Goal: Task Accomplishment & Management: Manage account settings

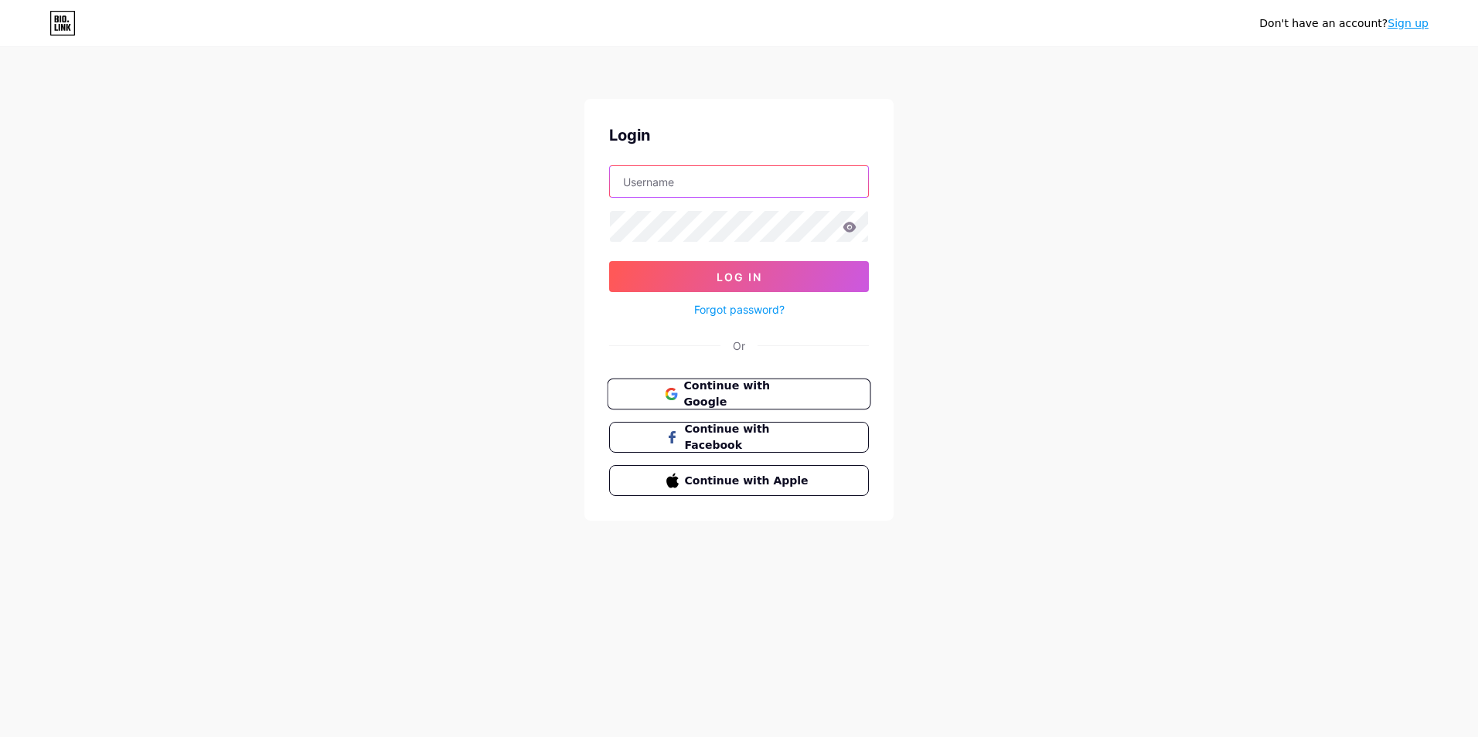
type input "taeriz"
click at [802, 389] on span "Continue with Google" at bounding box center [747, 394] width 129 height 33
click at [852, 229] on icon at bounding box center [849, 227] width 13 height 10
click at [848, 227] on icon at bounding box center [849, 227] width 13 height 10
click at [826, 269] on button "Log In" at bounding box center [739, 276] width 260 height 31
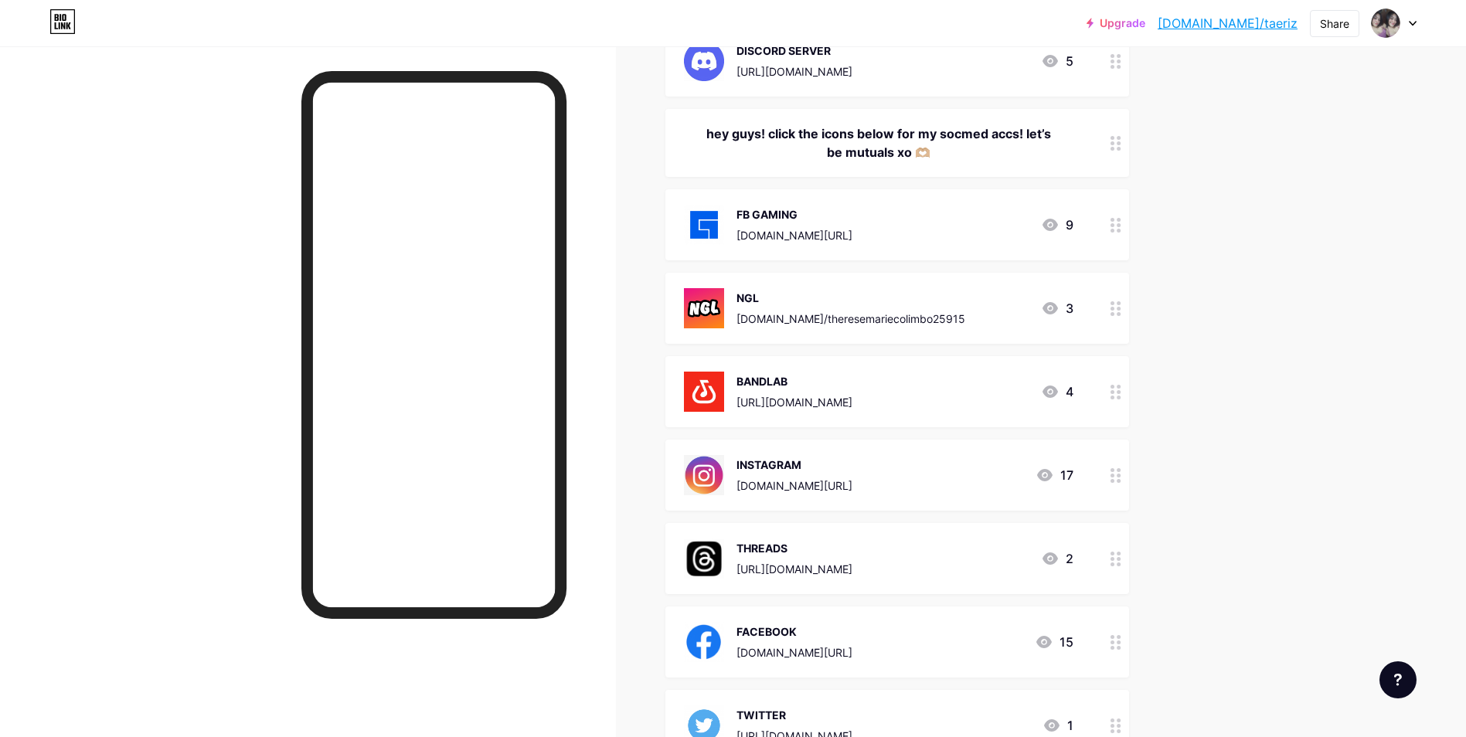
scroll to position [232, 0]
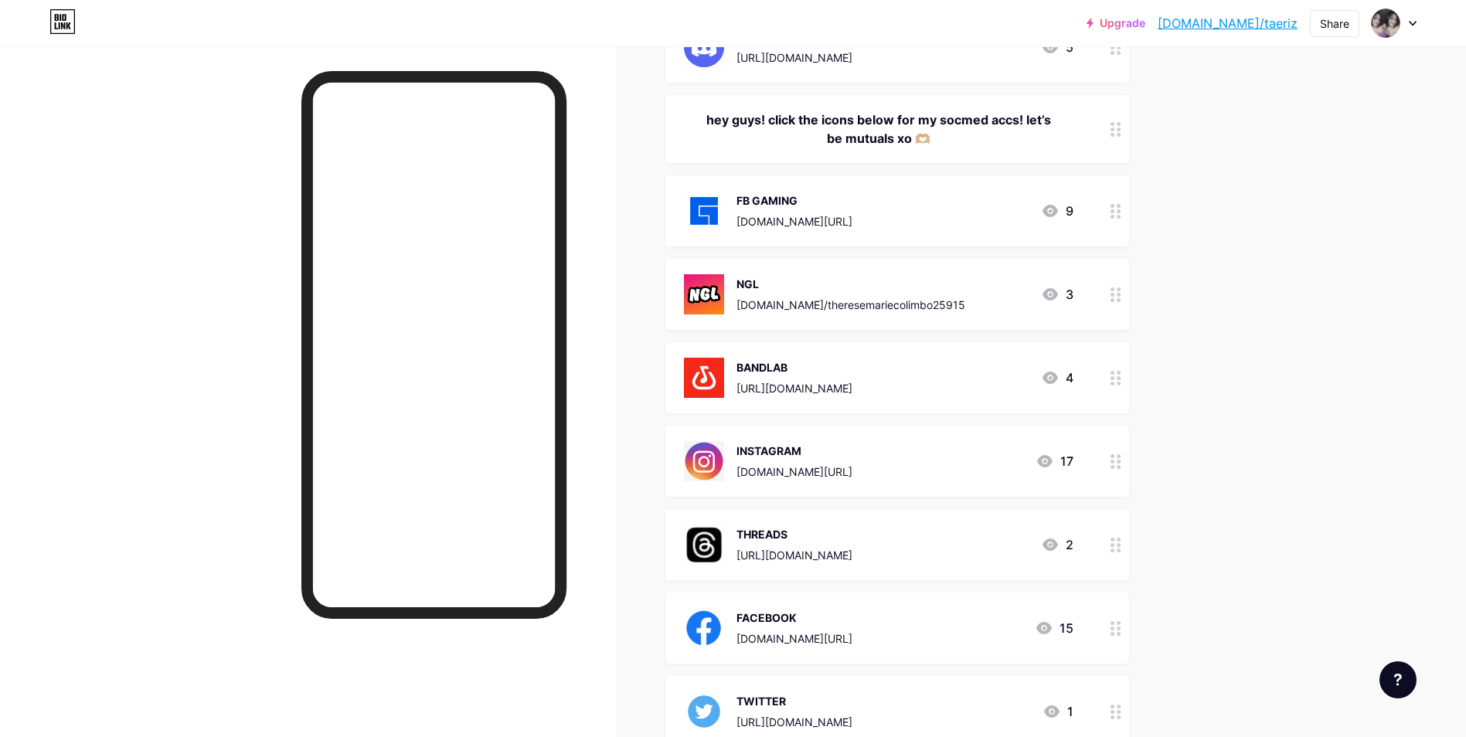
click at [853, 193] on div "FB GAMING" at bounding box center [795, 200] width 116 height 16
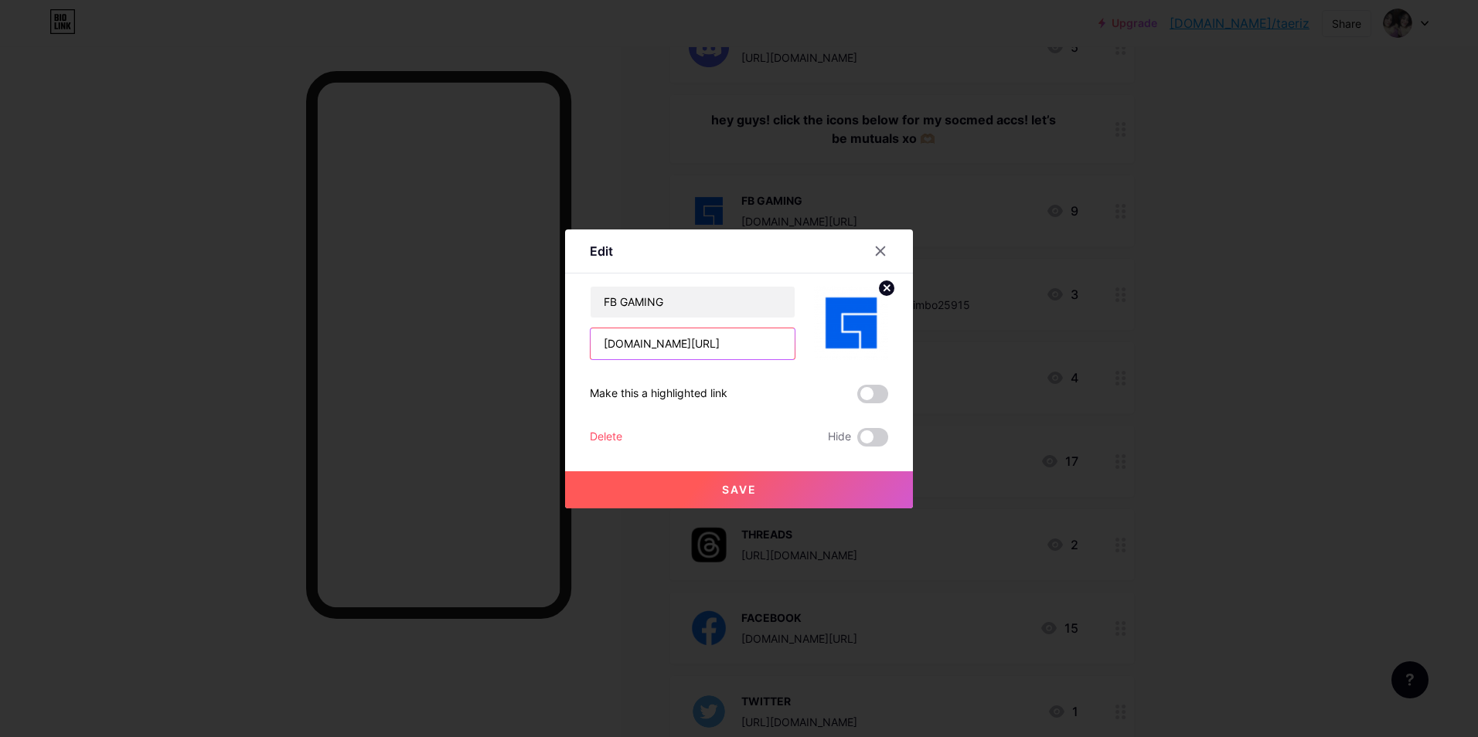
click at [747, 336] on input "[DOMAIN_NAME][URL]" at bounding box center [693, 344] width 204 height 31
click at [745, 337] on input "[DOMAIN_NAME][URL]" at bounding box center [693, 344] width 204 height 31
click at [882, 247] on icon at bounding box center [880, 251] width 12 height 12
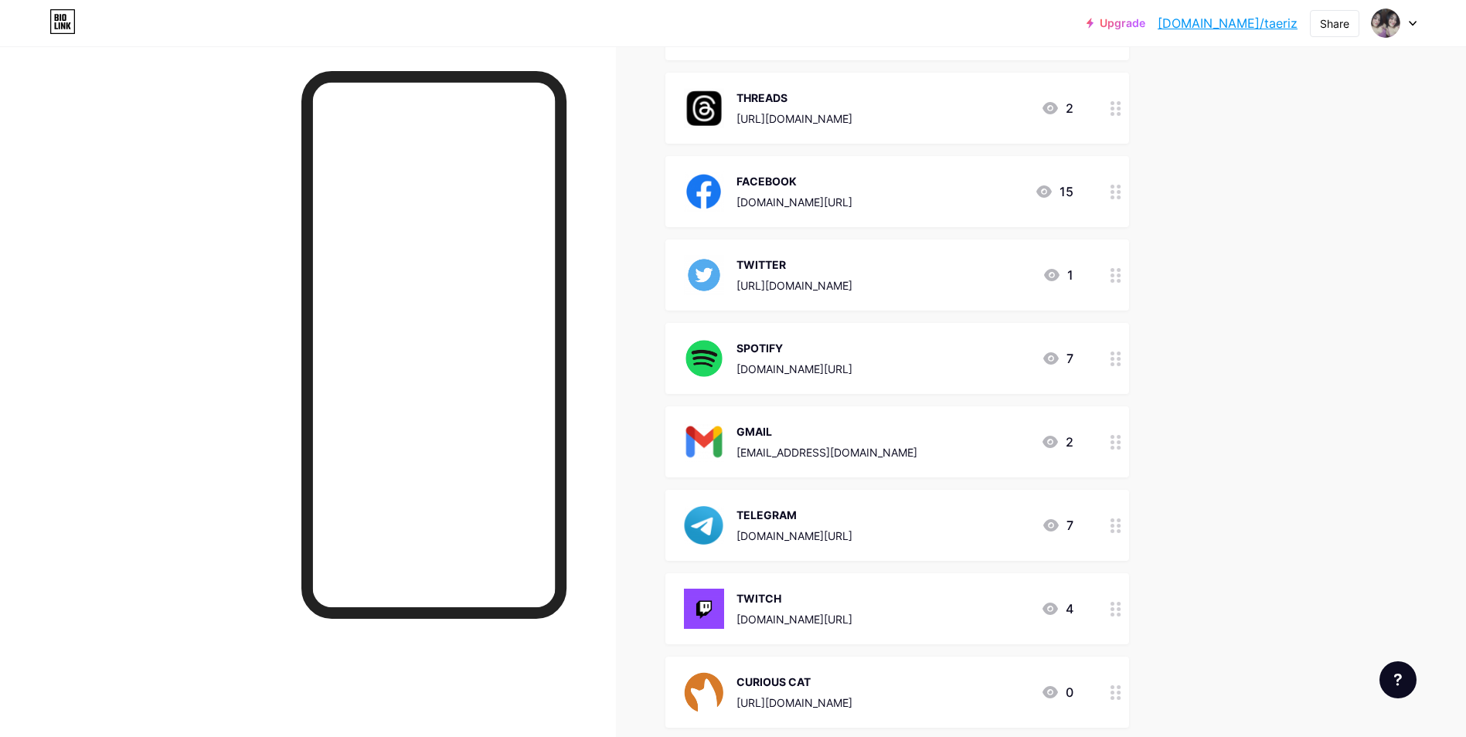
scroll to position [696, 0]
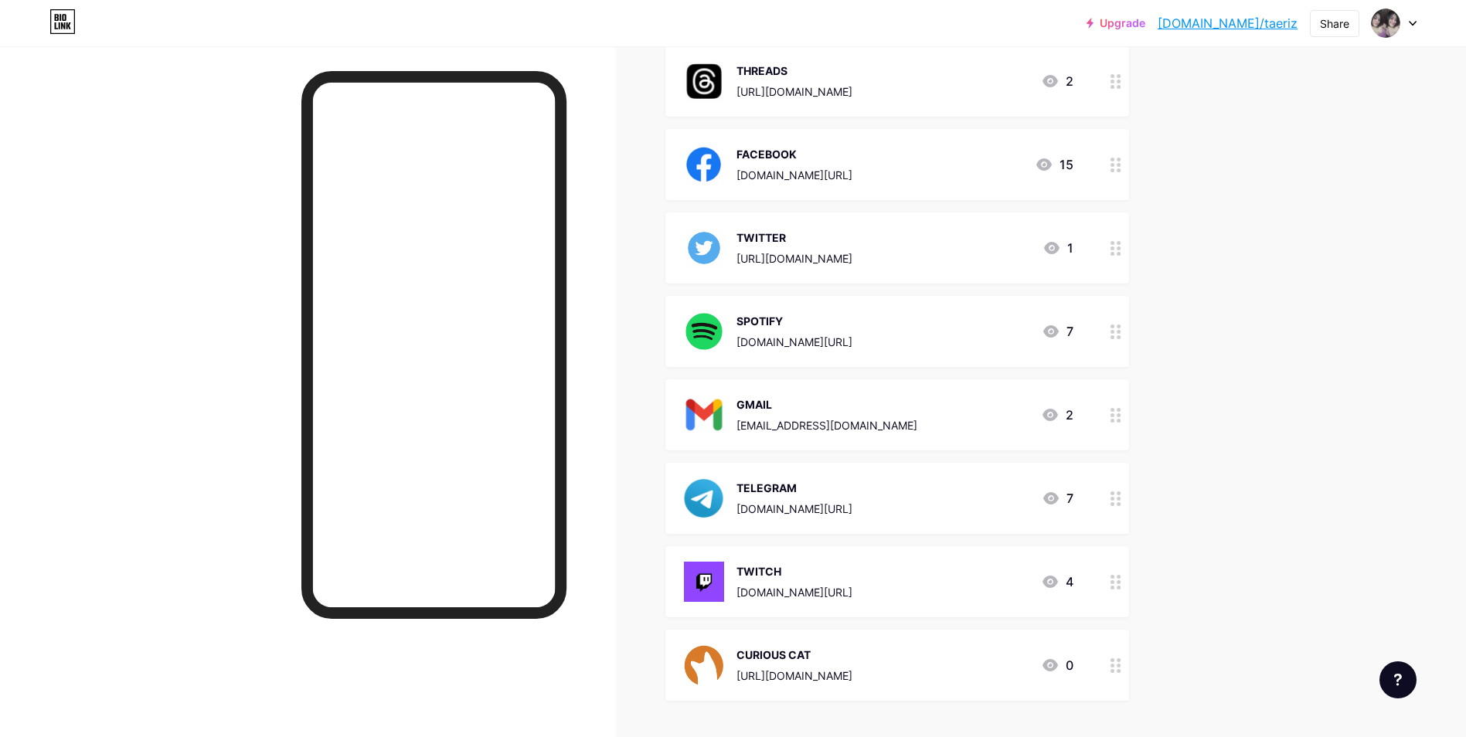
click at [853, 339] on div "[DOMAIN_NAME][URL]" at bounding box center [795, 342] width 116 height 16
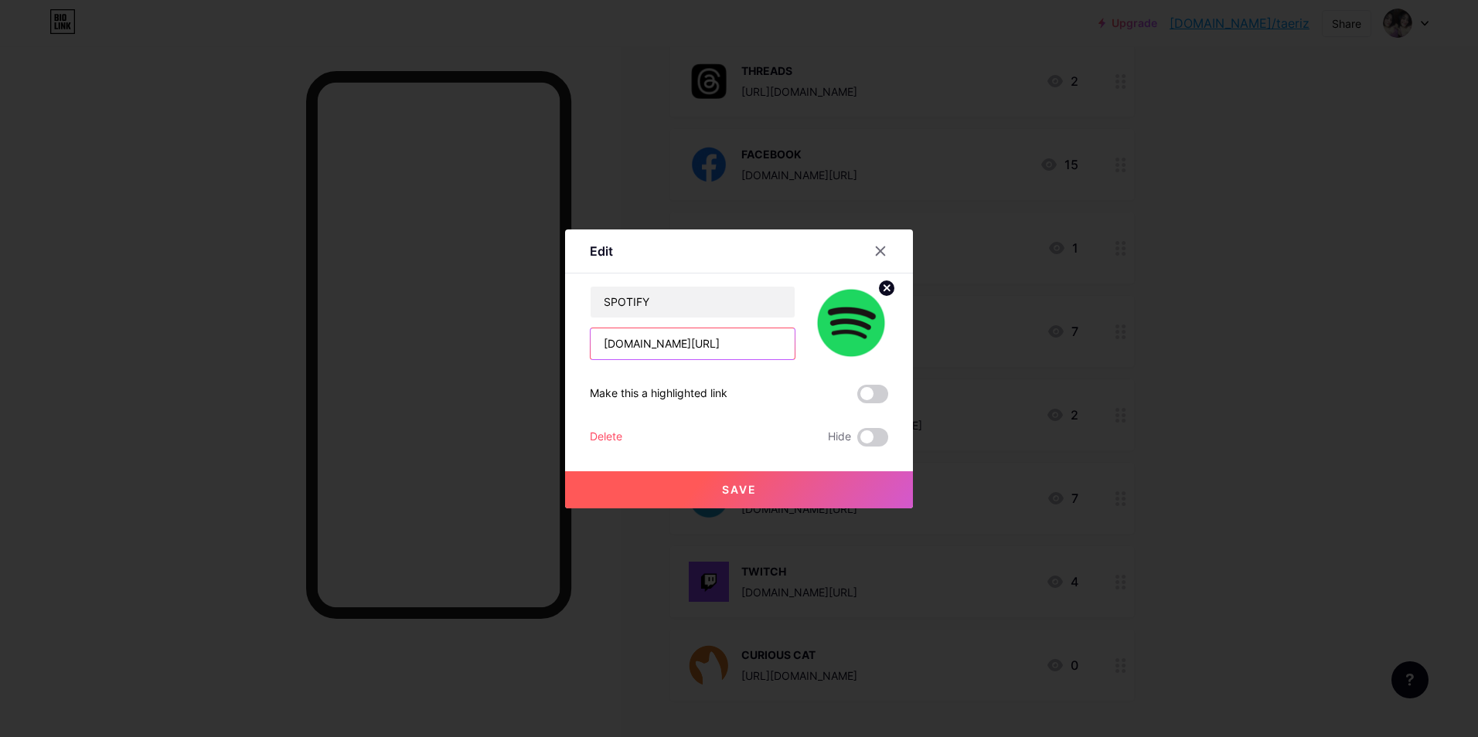
click at [729, 349] on input "[DOMAIN_NAME][URL]" at bounding box center [693, 344] width 204 height 31
click at [886, 243] on div at bounding box center [880, 251] width 28 height 28
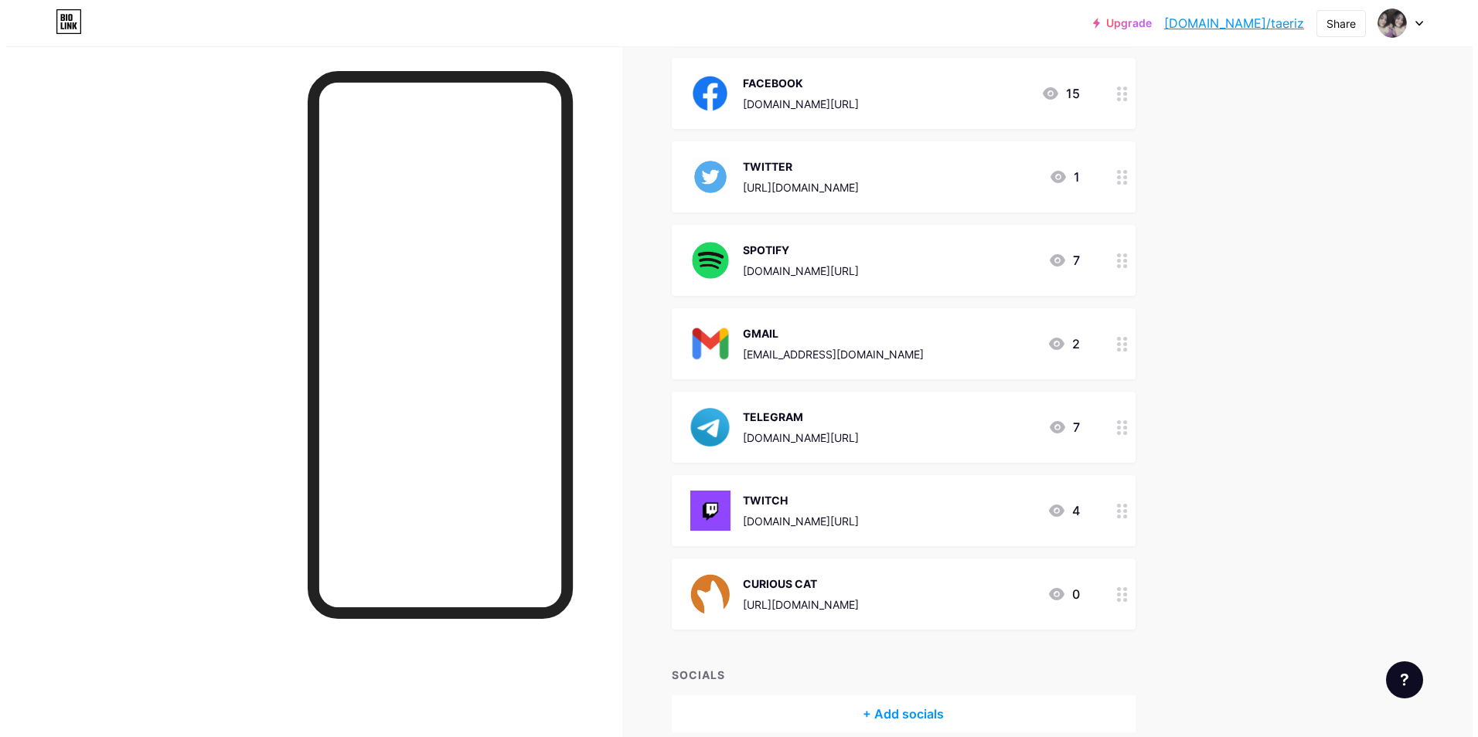
scroll to position [839, 0]
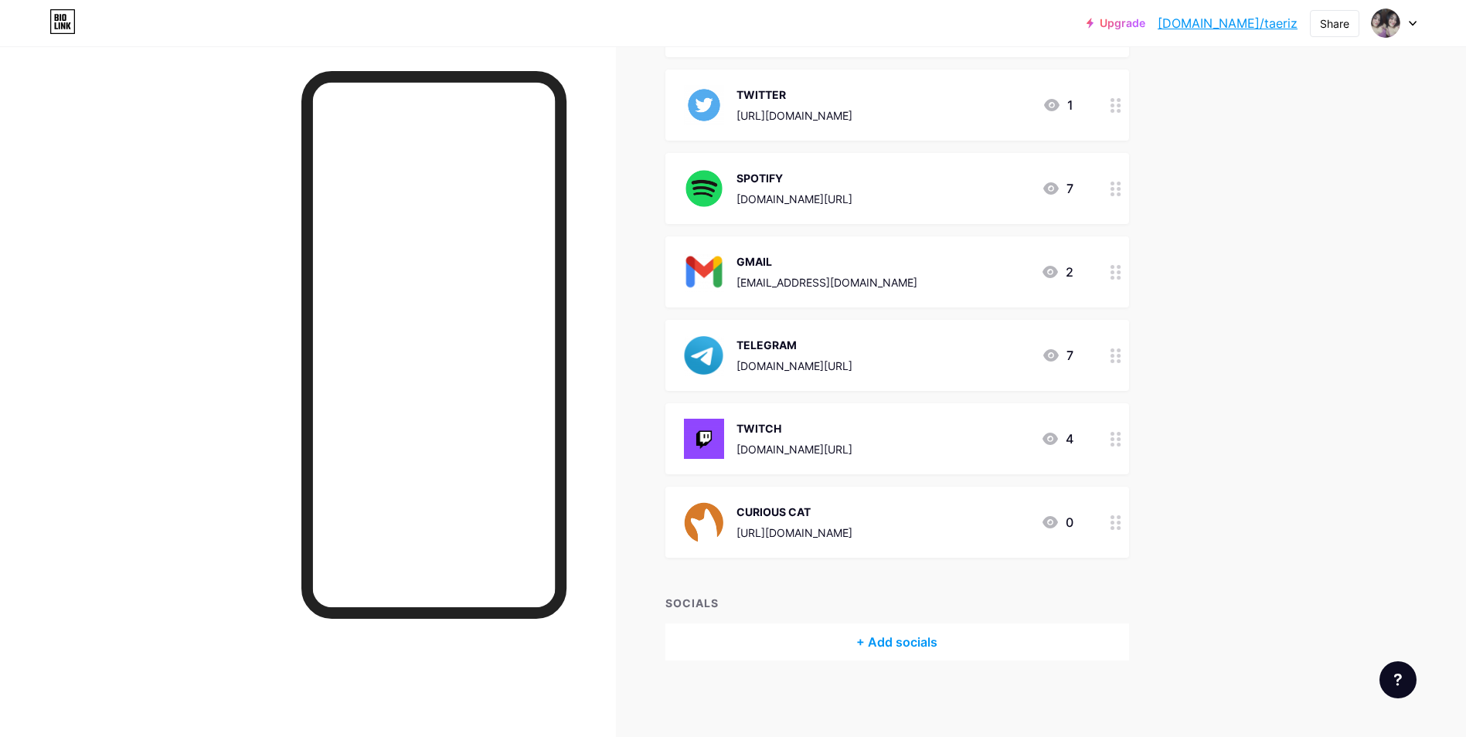
click at [856, 128] on div "TWITTER [URL][DOMAIN_NAME] 1" at bounding box center [898, 105] width 464 height 71
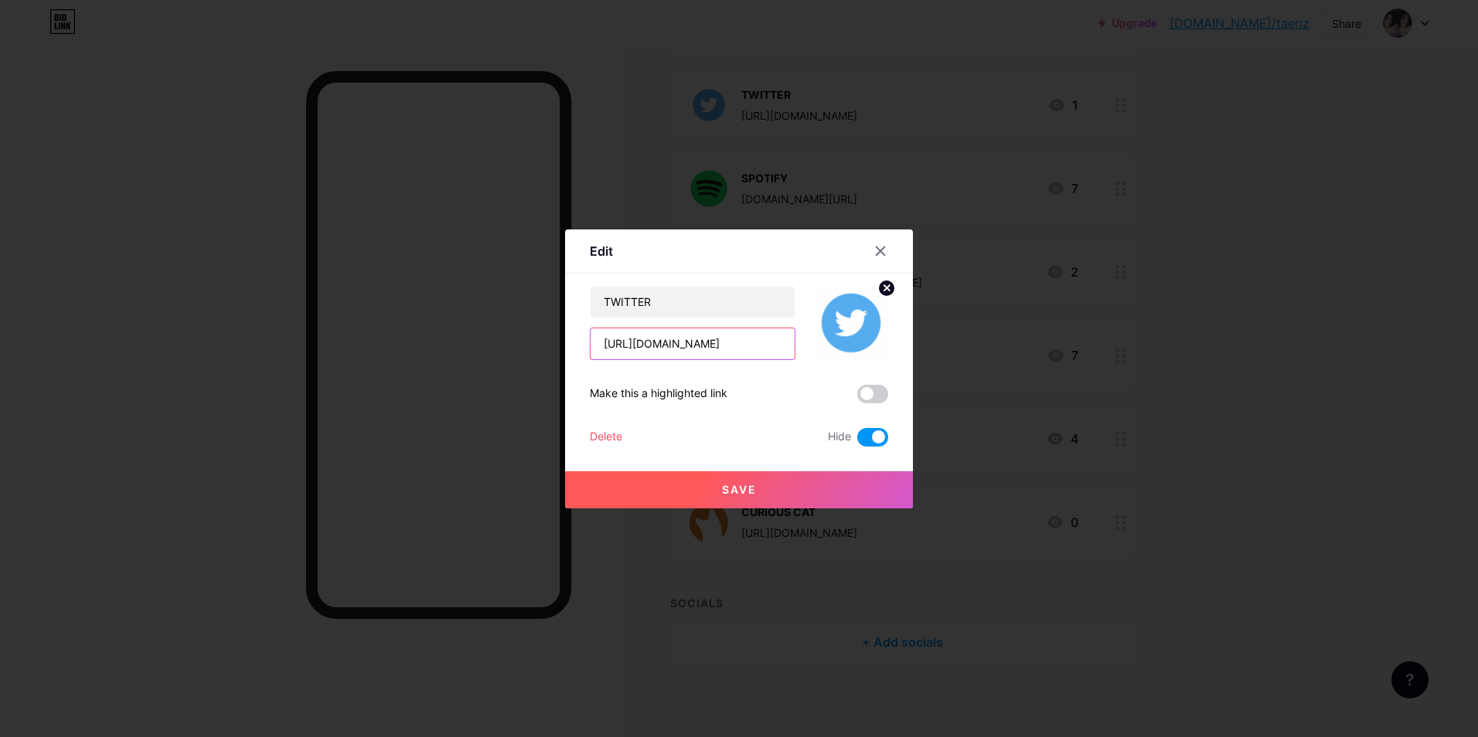
click at [735, 352] on input "[URL][DOMAIN_NAME]" at bounding box center [693, 344] width 204 height 31
